Goal: Check status: Check status

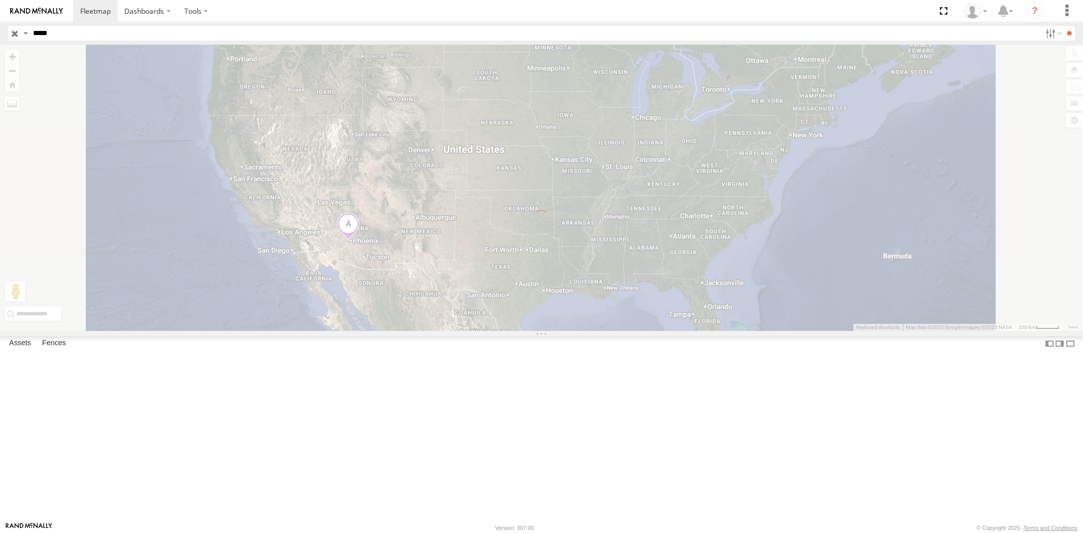
select select "**********"
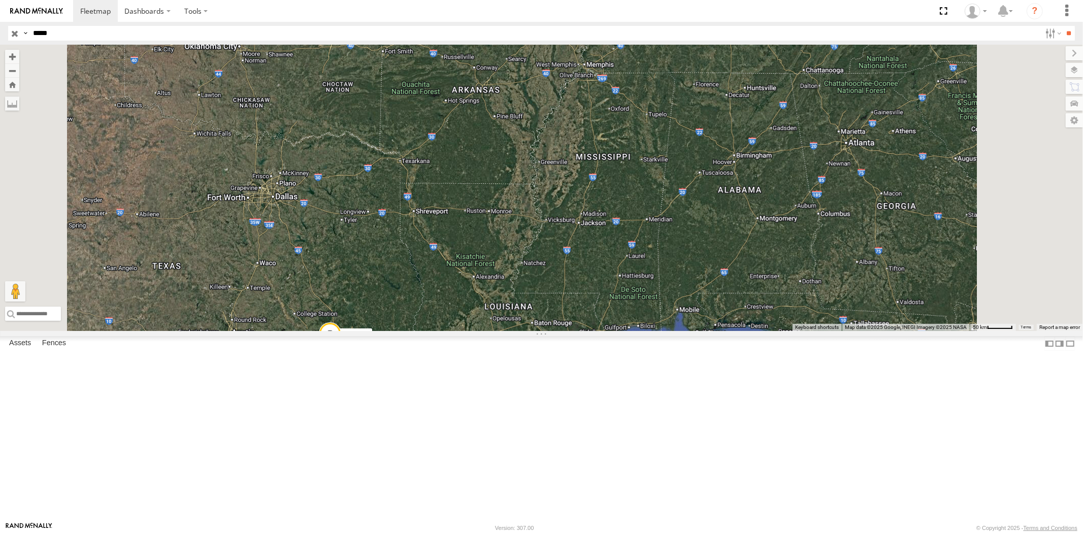
drag, startPoint x: 537, startPoint y: 342, endPoint x: 546, endPoint y: 326, distance: 18.2
click at [547, 320] on div "23480 4G 23480" at bounding box center [541, 188] width 1083 height 286
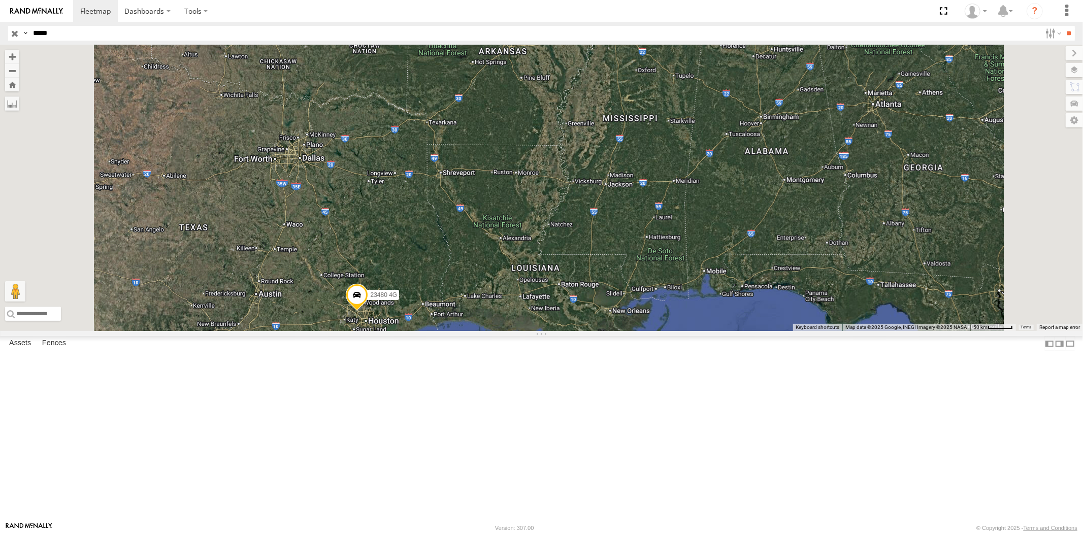
click at [522, 307] on div "23480 4G 23480" at bounding box center [541, 188] width 1083 height 286
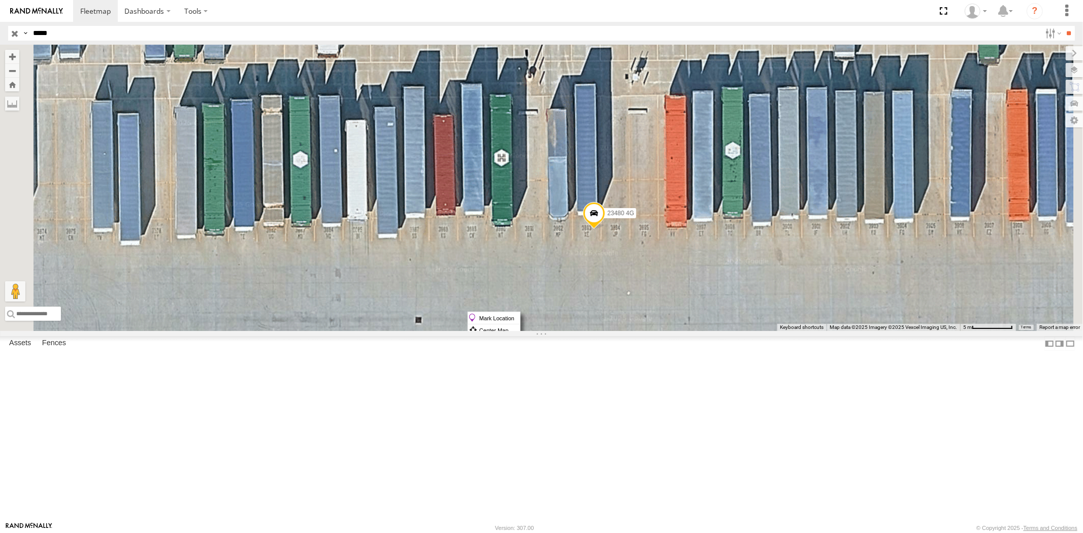
drag, startPoint x: 721, startPoint y: 312, endPoint x: 728, endPoint y: 320, distance: 10.5
click at [520, 320] on label "Mark Location" at bounding box center [494, 318] width 52 height 12
click at [606, 216] on span at bounding box center [594, 202] width 22 height 27
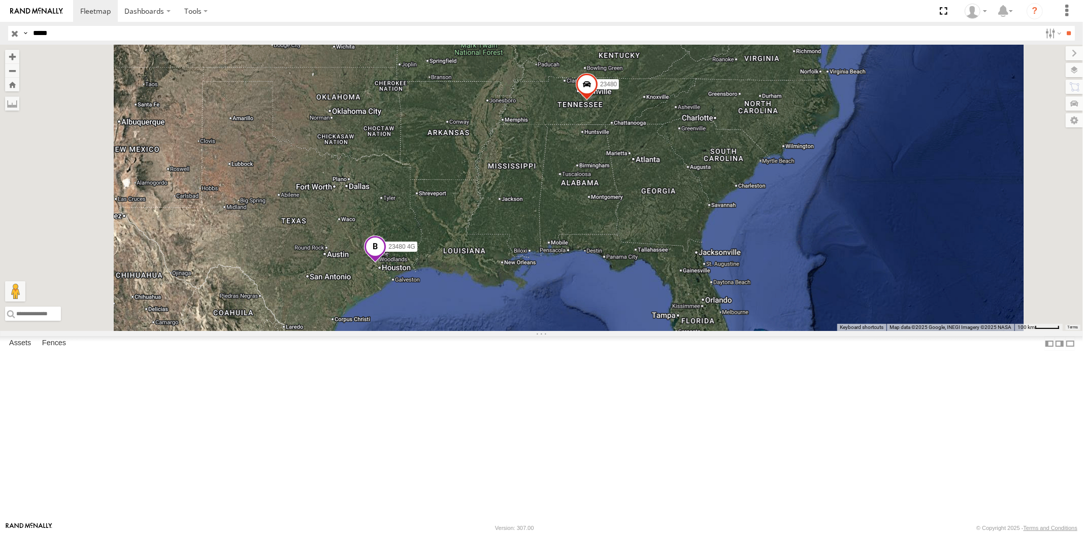
click at [9, 31] on input "button" at bounding box center [14, 33] width 13 height 15
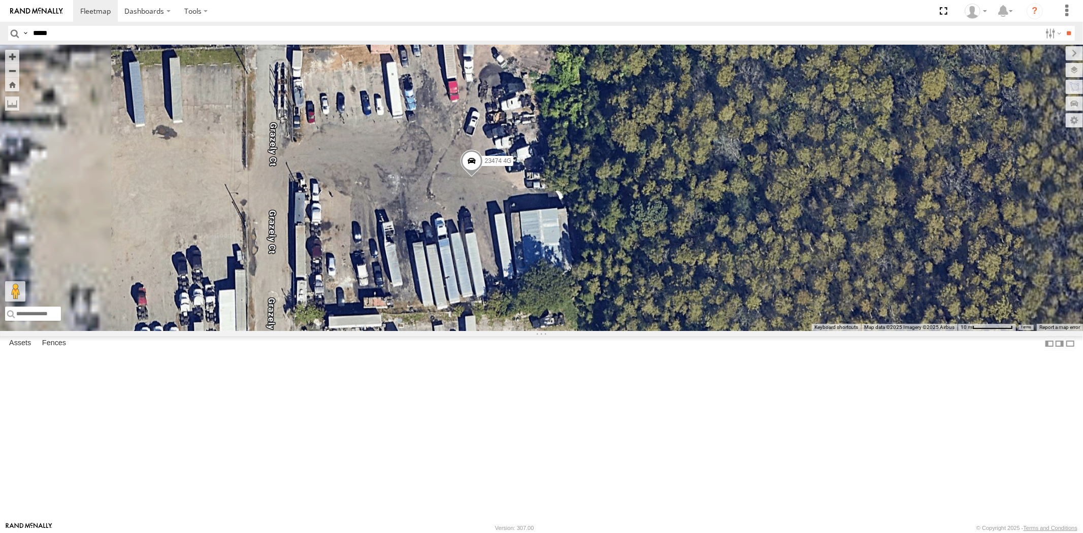
click at [482, 178] on span at bounding box center [471, 163] width 22 height 27
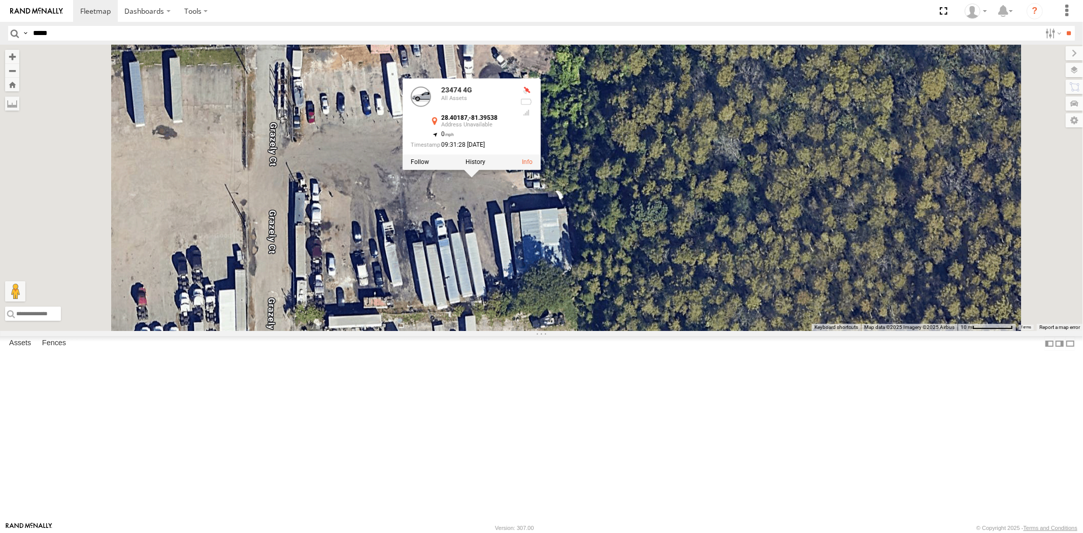
click at [596, 291] on div "23207 NEW 23207xx 23480 4G 23460 23480 23460 NEW 23465 4G 23474 23335 4G/Active…" at bounding box center [541, 188] width 1083 height 286
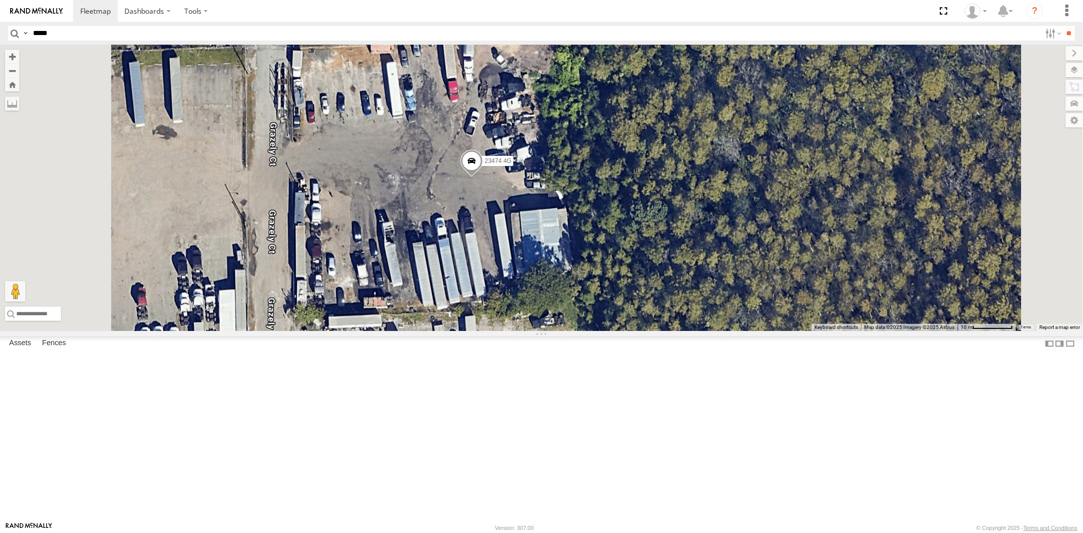
click at [482, 178] on span at bounding box center [471, 163] width 22 height 27
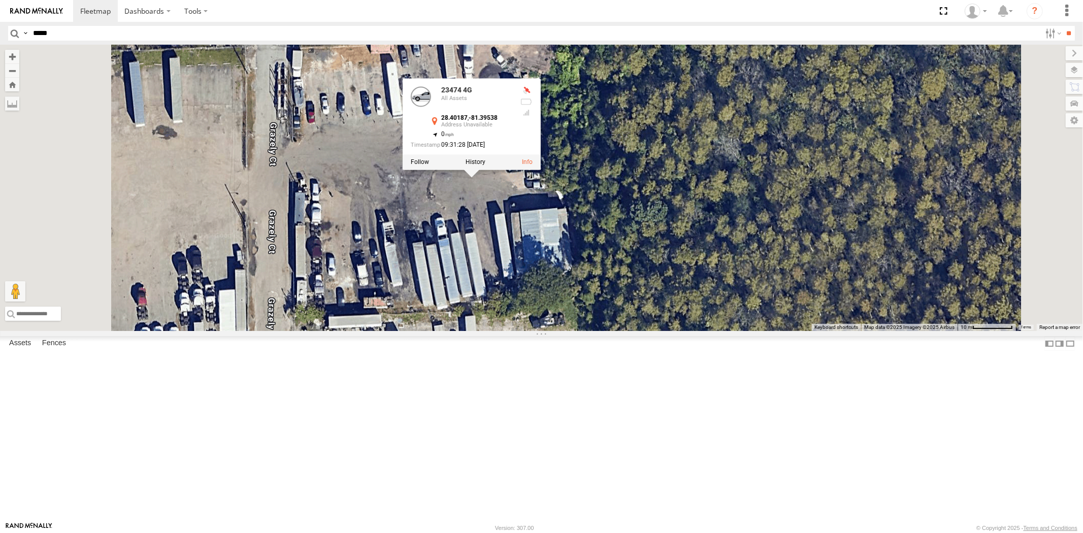
click at [589, 286] on div "23207 NEW 23207xx 23480 4G 23460 23480 23460 NEW 23465 4G 23474 23335 4G/Active…" at bounding box center [541, 188] width 1083 height 286
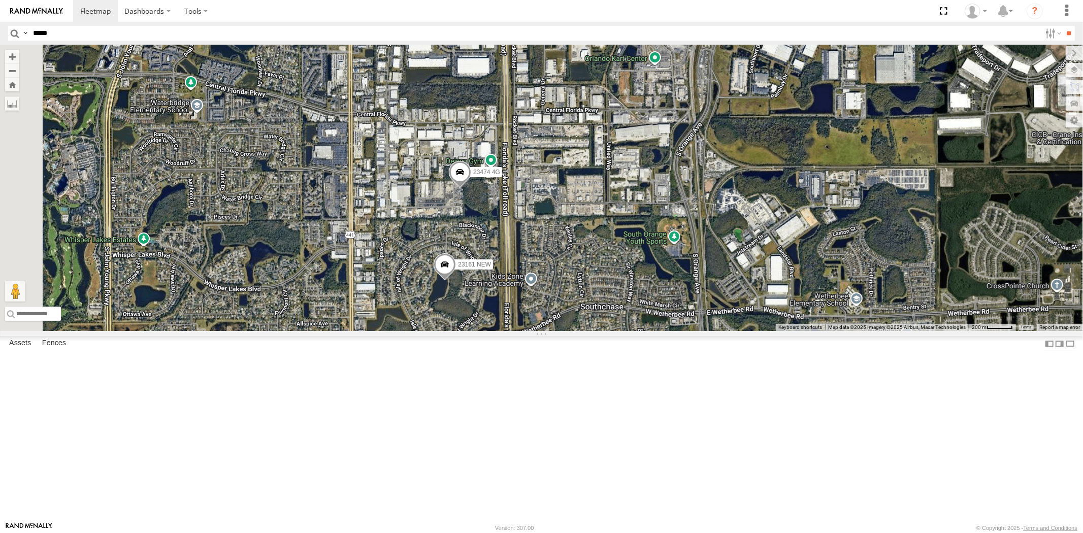
click at [121, 34] on input "*****" at bounding box center [535, 33] width 1012 height 15
type input "*****"
click at [1063, 26] on input "**" at bounding box center [1069, 33] width 12 height 15
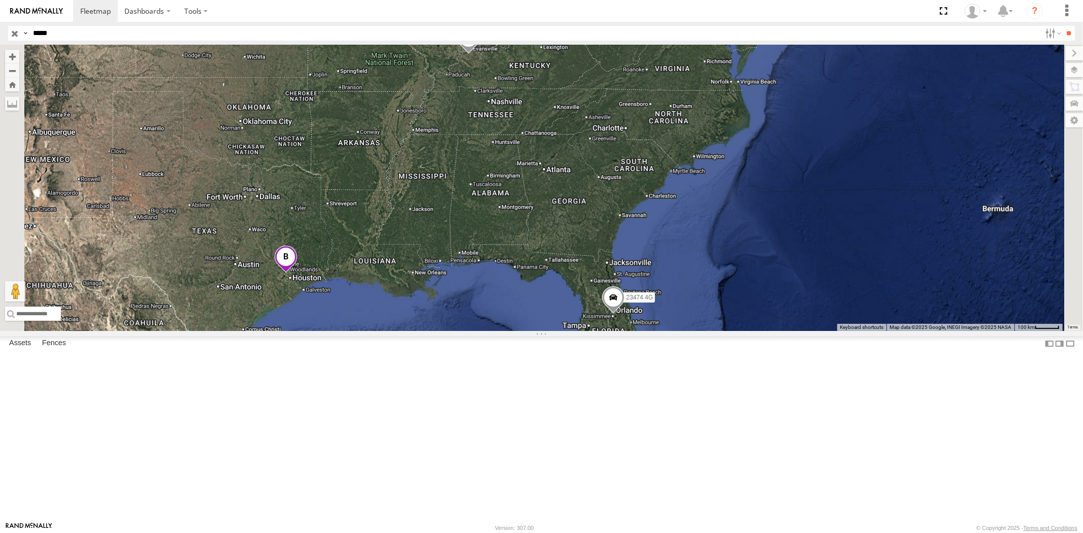
click at [13, 37] on input "button" at bounding box center [14, 33] width 13 height 15
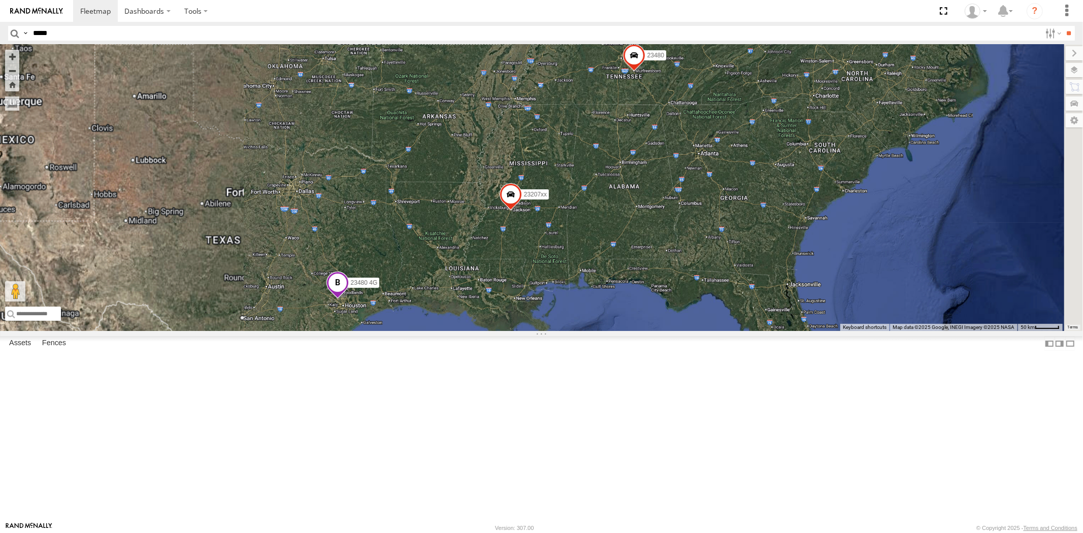
drag, startPoint x: 892, startPoint y: 413, endPoint x: 775, endPoint y: 325, distance: 146.6
click at [783, 331] on div "23207 NEW 23207xx 23480 4G 23460 23480 23460 NEW 23465 4G 23474 23335 4G/Active" at bounding box center [541, 188] width 1083 height 286
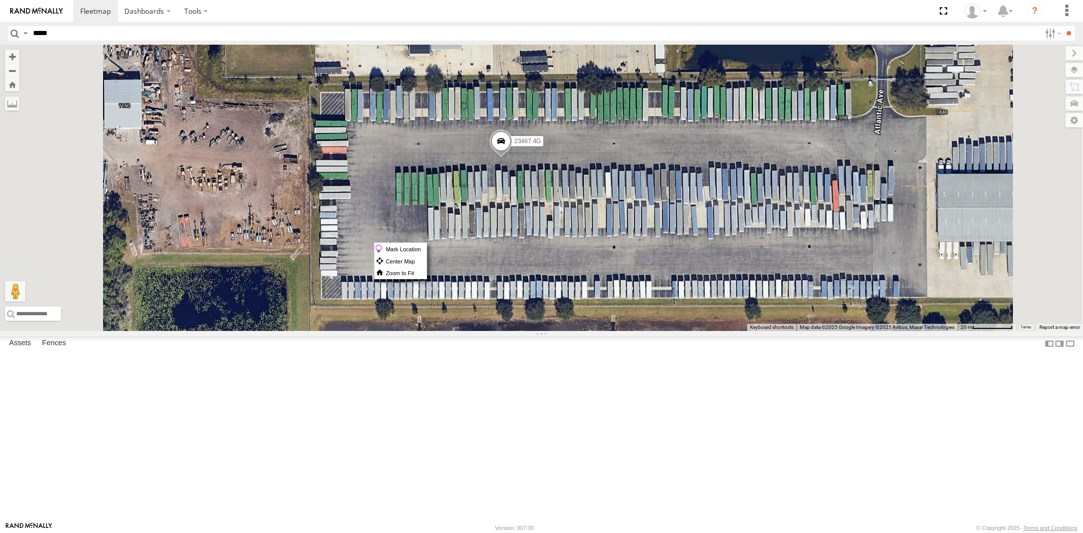
drag, startPoint x: 628, startPoint y: 243, endPoint x: 625, endPoint y: 236, distance: 7.1
click at [512, 157] on span at bounding box center [500, 143] width 22 height 27
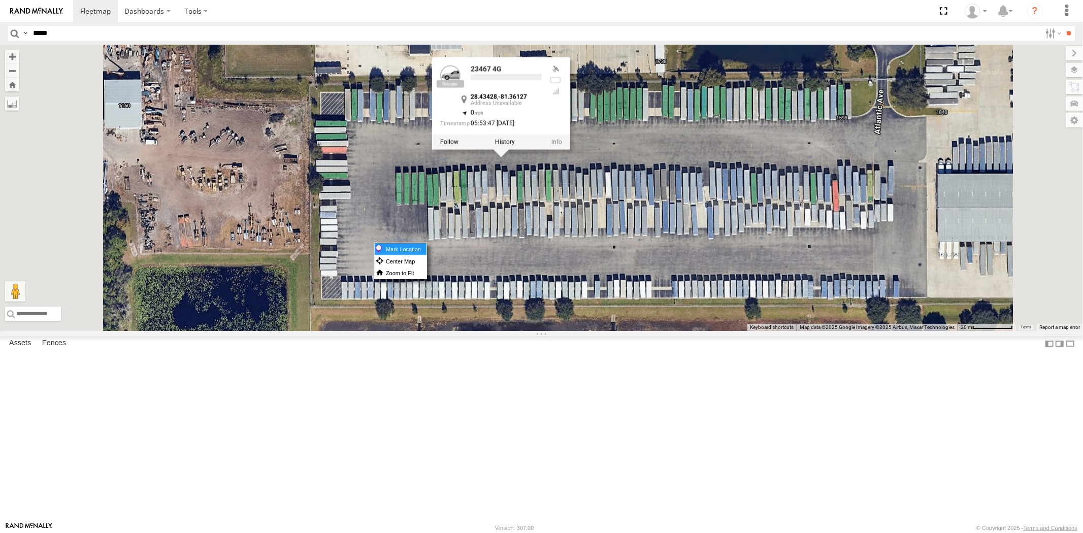
click at [426, 245] on label "Mark Location" at bounding box center [401, 249] width 52 height 12
click at [647, 287] on div "23207 NEW 23207xx 23480 4G 23460 23480 23460 NEW 23465 4G 23474 23335 4G/Active…" at bounding box center [541, 188] width 1083 height 286
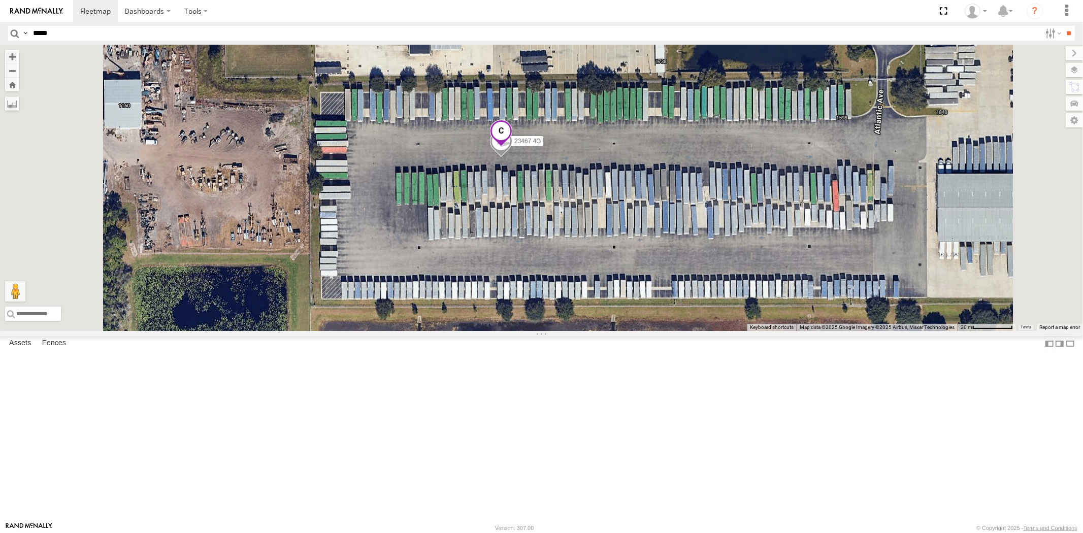
click at [512, 147] on span at bounding box center [501, 133] width 22 height 27
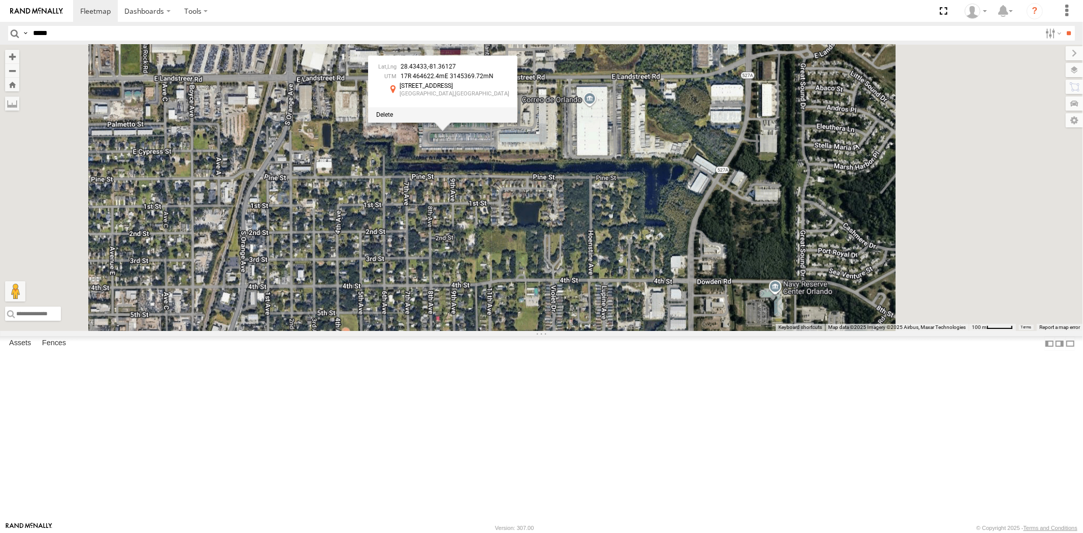
click at [517, 122] on div at bounding box center [442, 114] width 149 height 15
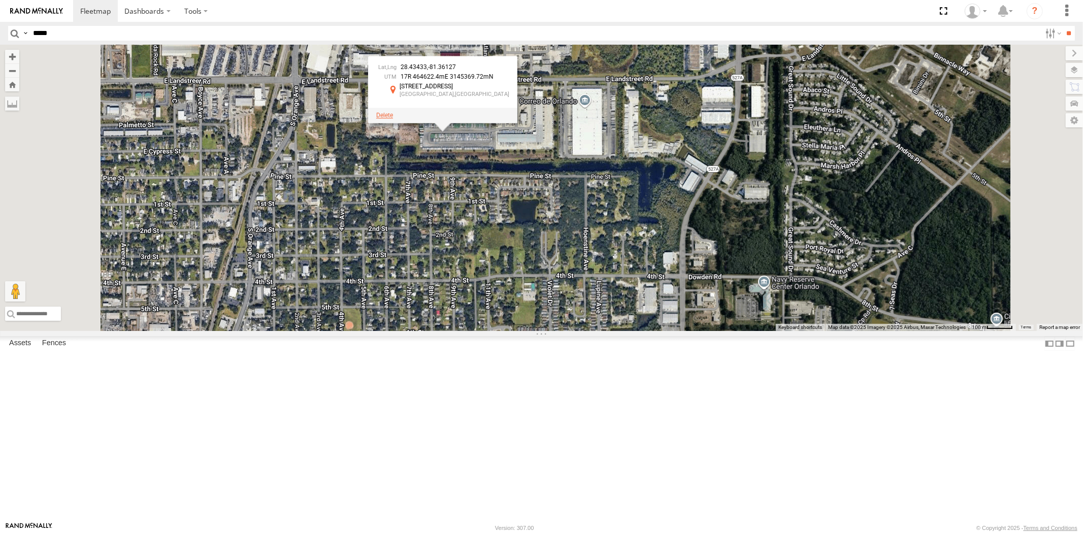
click at [393, 119] on span at bounding box center [384, 115] width 17 height 7
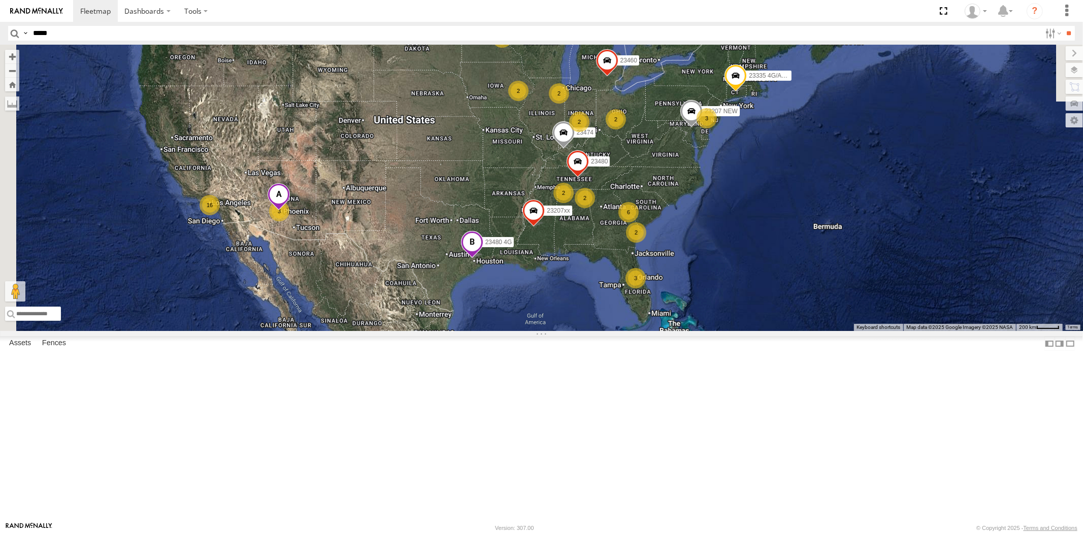
drag, startPoint x: 481, startPoint y: 205, endPoint x: 490, endPoint y: 217, distance: 15.6
click at [490, 219] on div "23207 NEW 23207xx 23480 4G 23460 23480 23474 23335 4G/Active 2 2 16 2 6 2 3 2 2…" at bounding box center [541, 188] width 1083 height 286
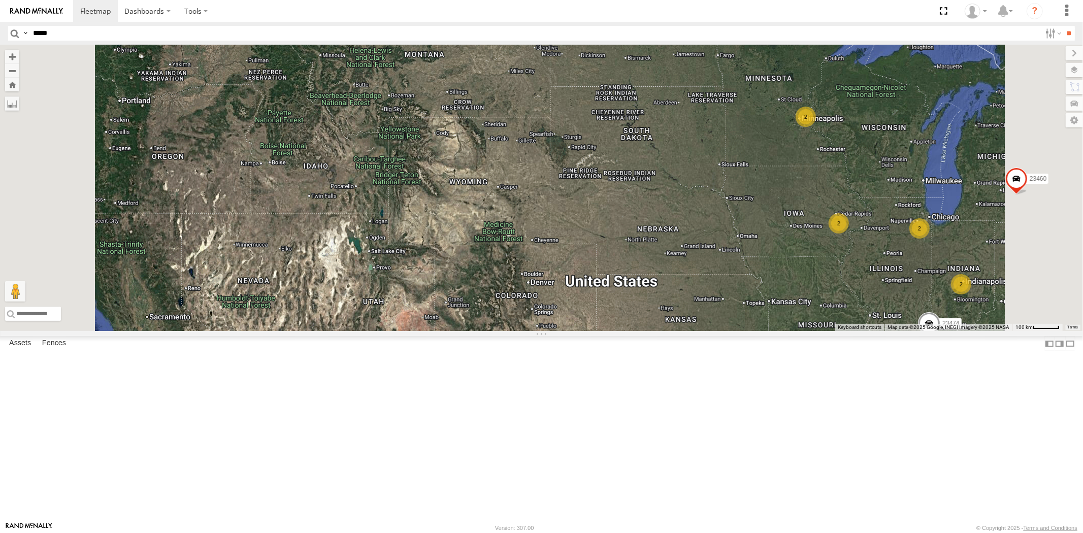
drag, startPoint x: 576, startPoint y: 239, endPoint x: 575, endPoint y: 288, distance: 49.2
click at [575, 288] on div "23207 NEW 23207xx 23480 4G 23460 23480 23474 23335 4G/Active 2 2 15 2 2 2 23465…" at bounding box center [541, 188] width 1083 height 286
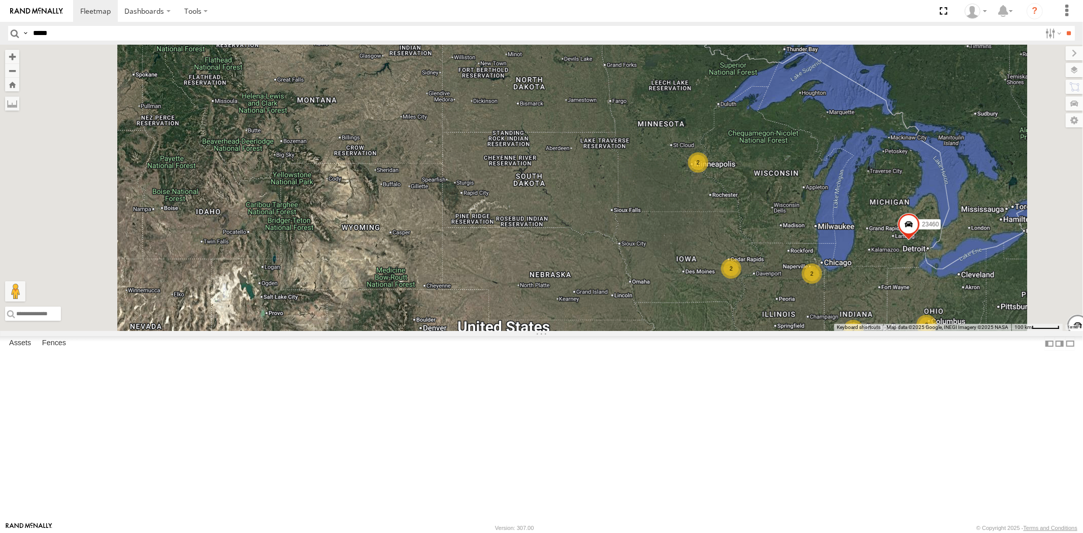
drag, startPoint x: 672, startPoint y: 322, endPoint x: 693, endPoint y: 284, distance: 43.2
click at [693, 286] on div "23207 NEW 23207xx 23480 4G 23460 23480 23474 23335 4G/Active 2 2 2 2 2" at bounding box center [541, 188] width 1083 height 286
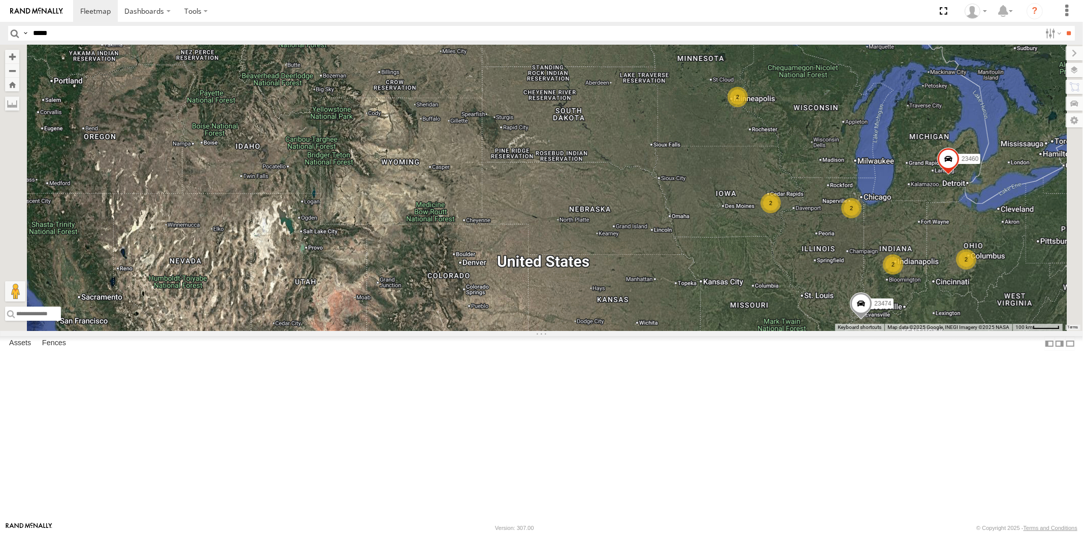
click at [622, 279] on div "23207 NEW 23207xx 23480 4G 23460 23480 23474 23335 4G/Active 2 2 2 2 2 2 15 234…" at bounding box center [541, 188] width 1083 height 286
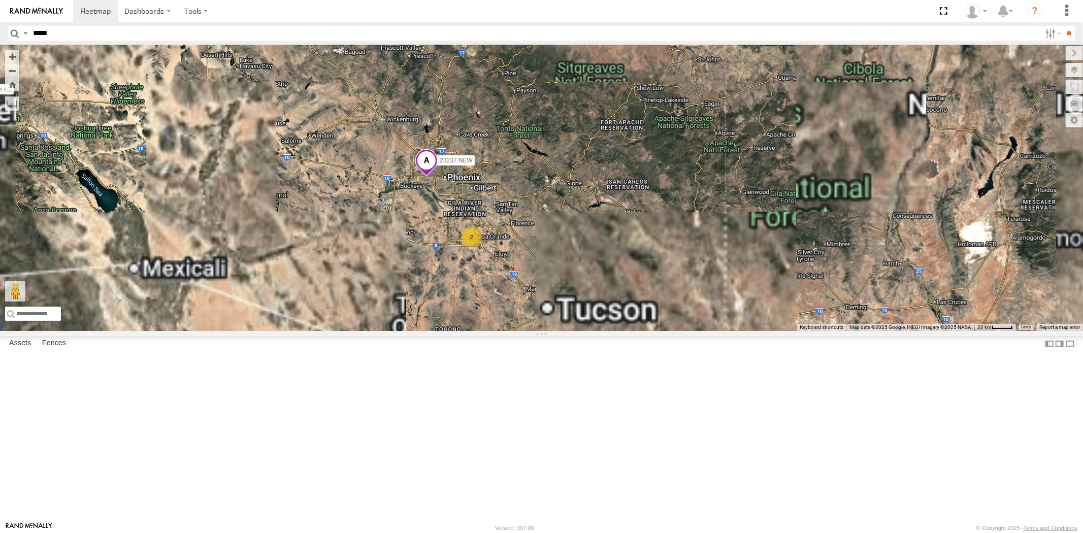
click at [438, 177] on span at bounding box center [426, 162] width 22 height 27
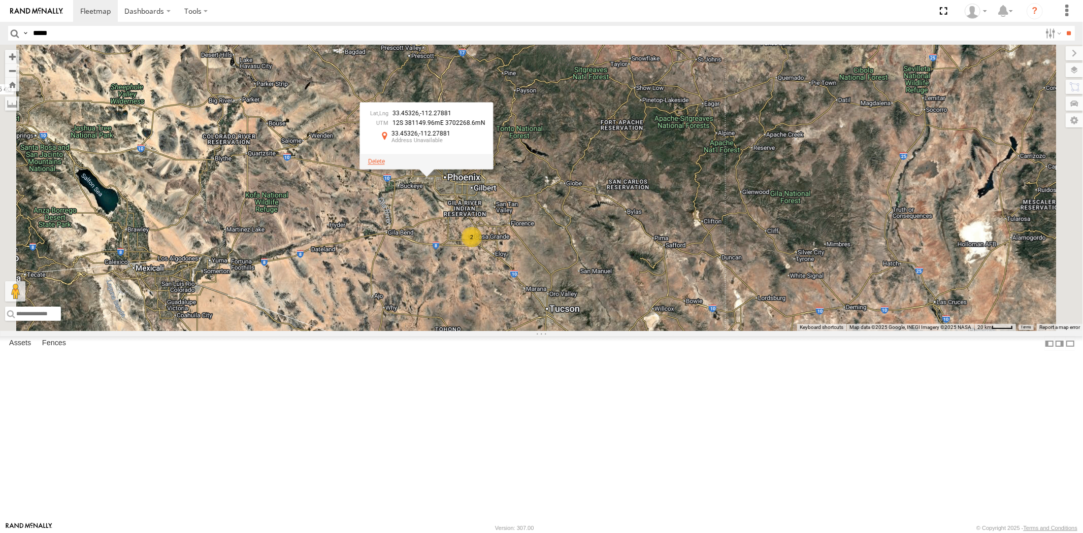
click at [384, 165] on span at bounding box center [376, 161] width 17 height 7
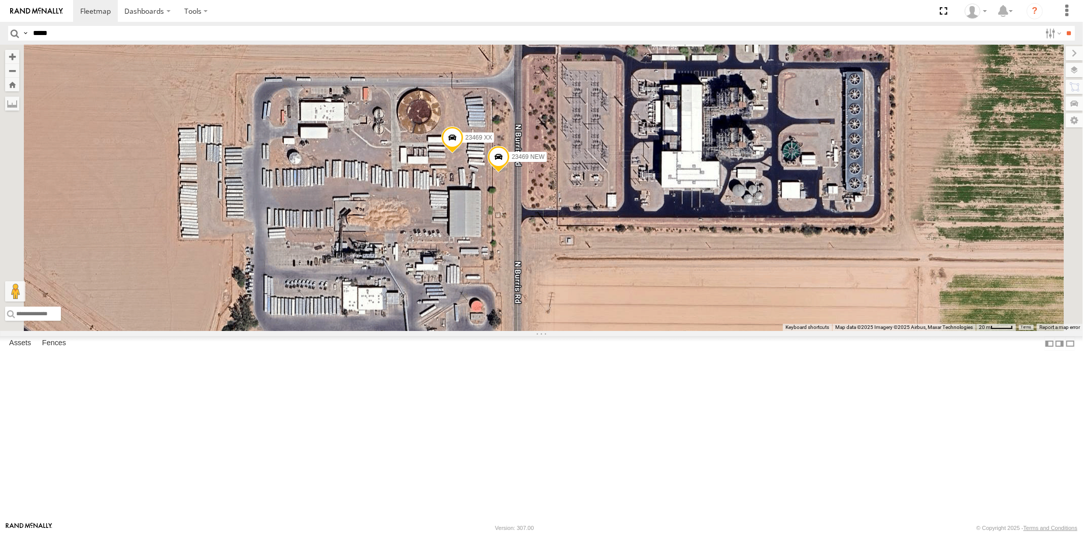
click at [463, 154] on span at bounding box center [452, 139] width 22 height 27
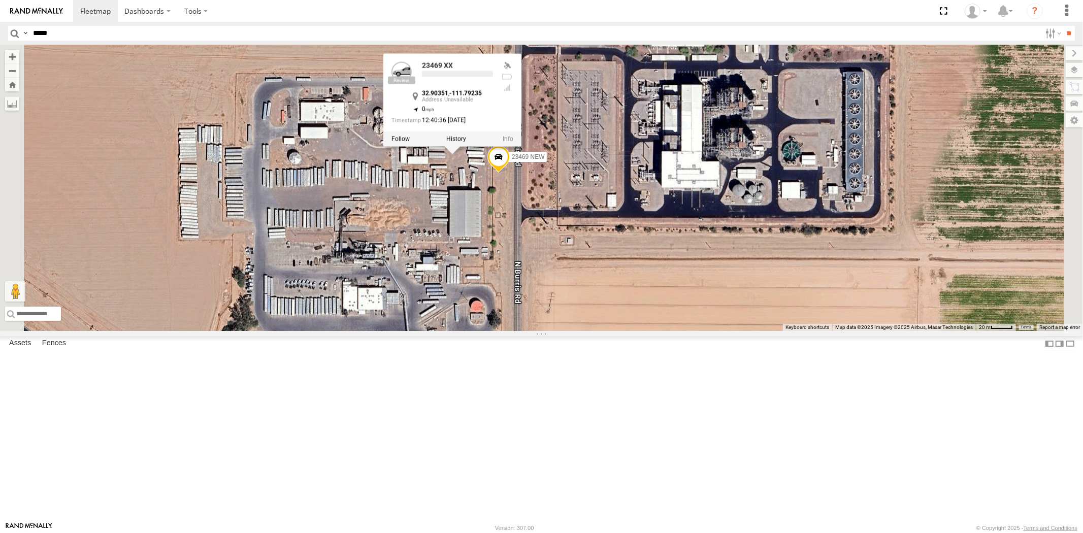
click at [580, 273] on div "23335 4G/Bad 23331 NEW 23331 23207 NEW 23207xx 23237 NEW 23459 4G 23480 4G 2346…" at bounding box center [541, 188] width 1083 height 286
